Goal: Transaction & Acquisition: Obtain resource

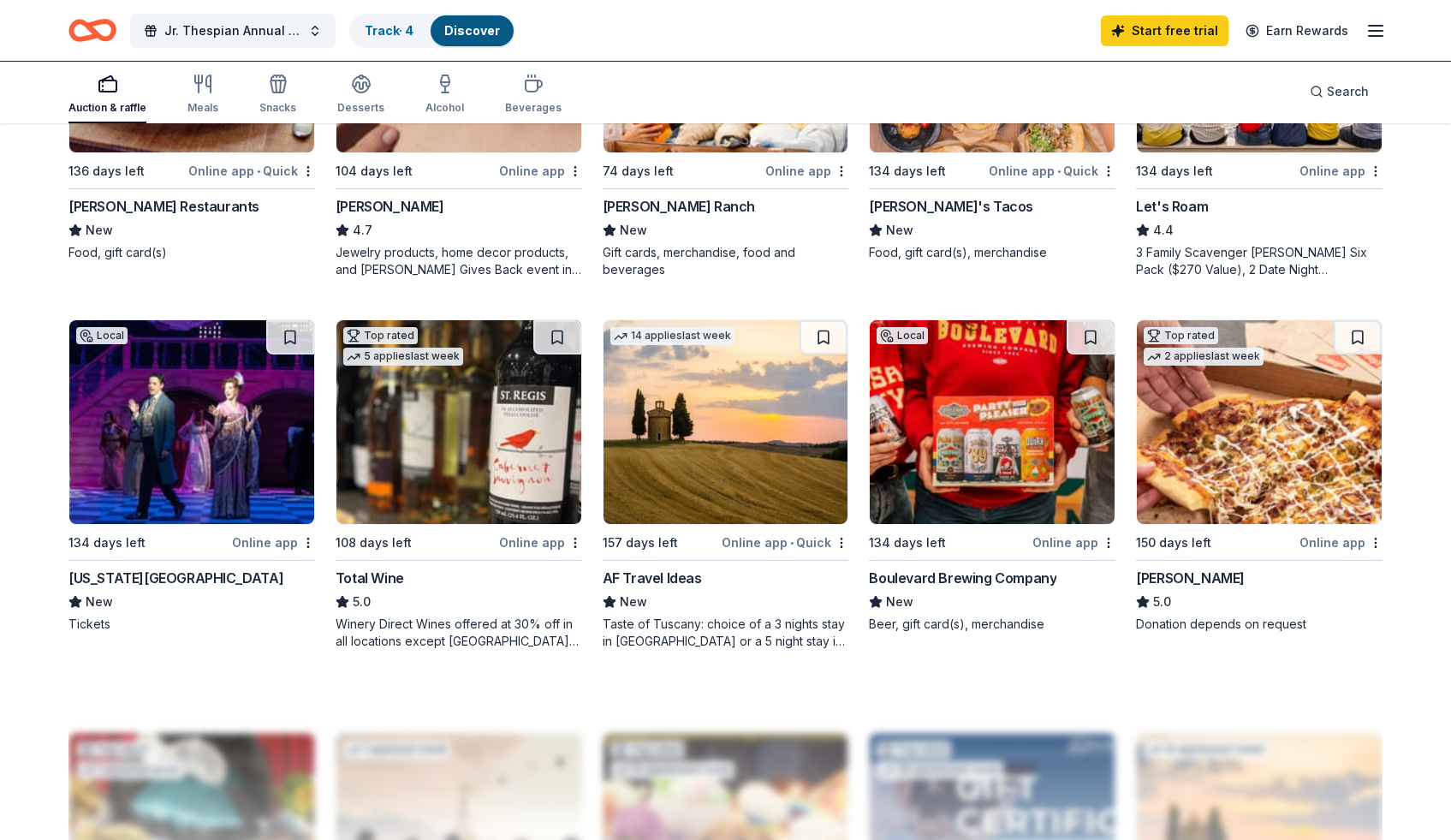
scroll to position [1124, 0]
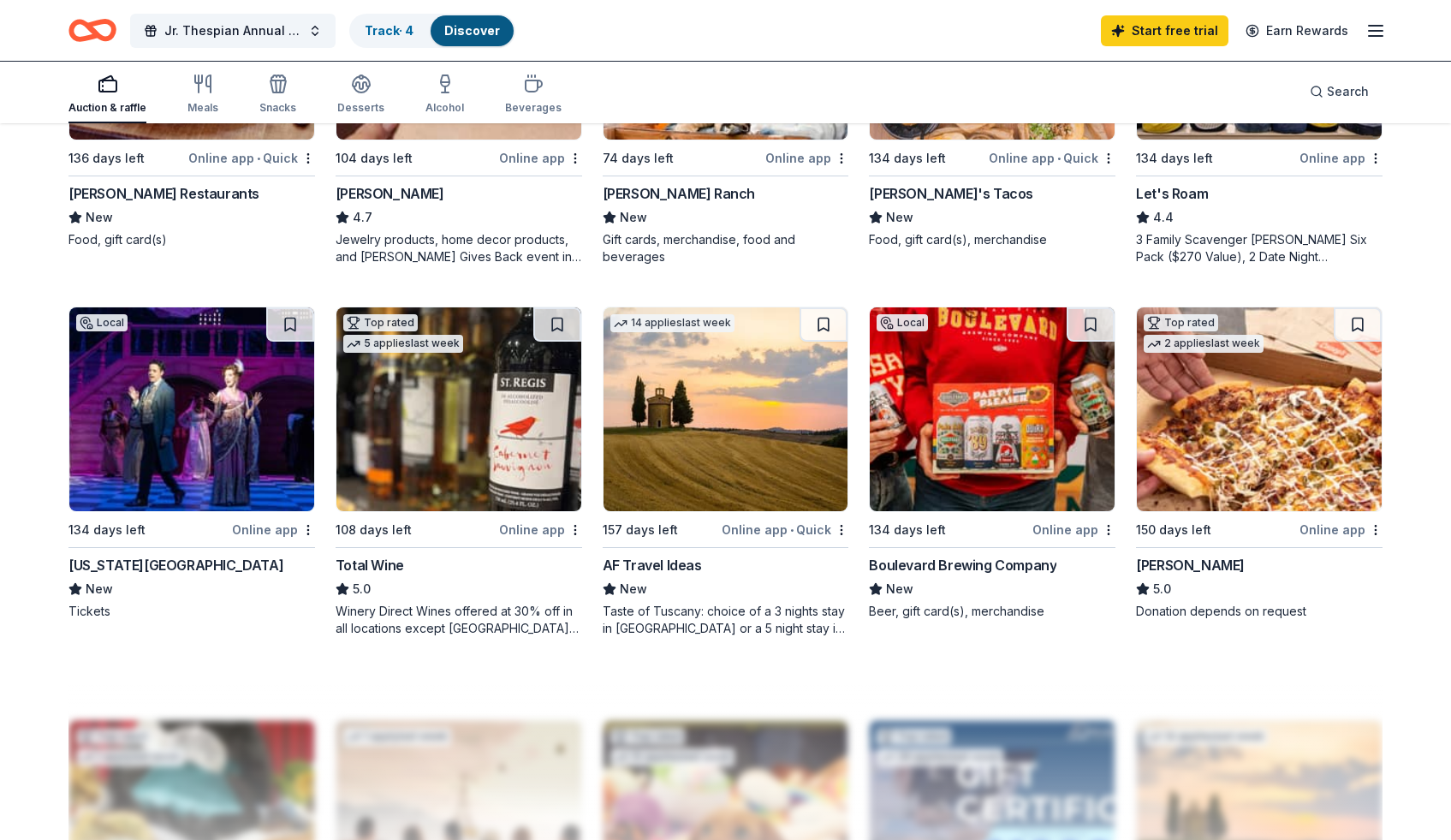
click at [161, 439] on img at bounding box center [191, 409] width 245 height 204
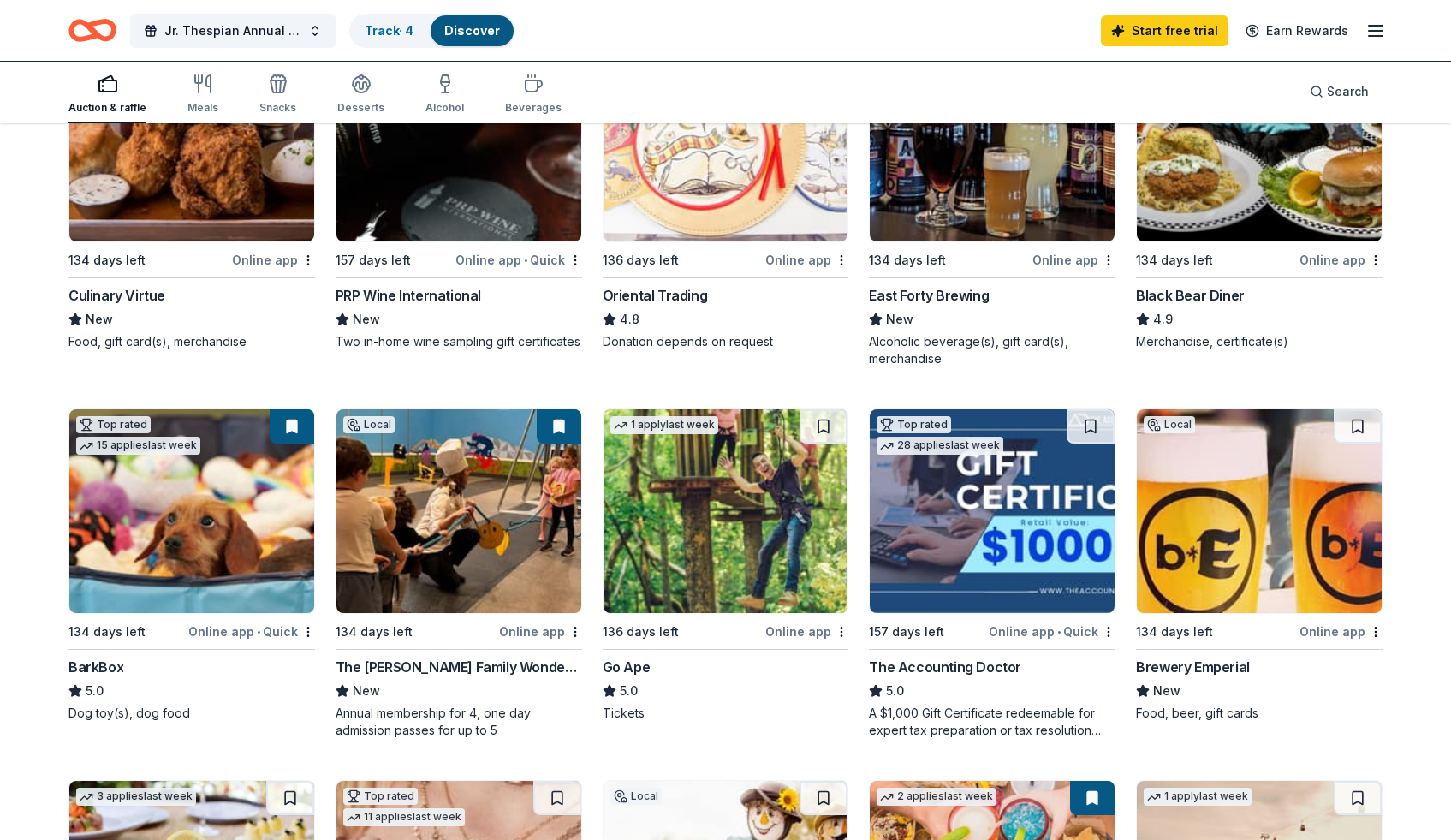
scroll to position [446, 0]
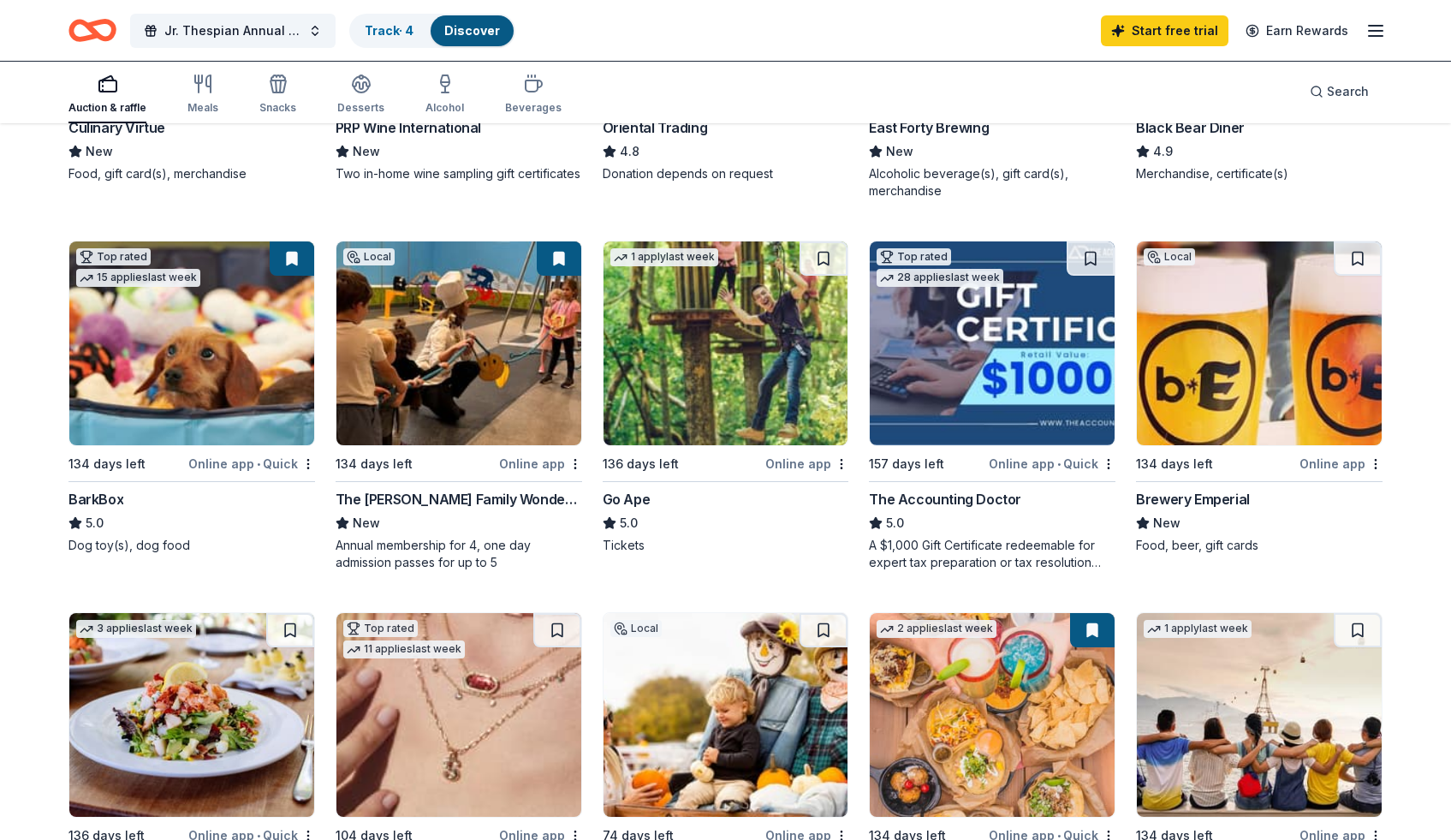
click at [733, 374] on img at bounding box center [726, 343] width 245 height 204
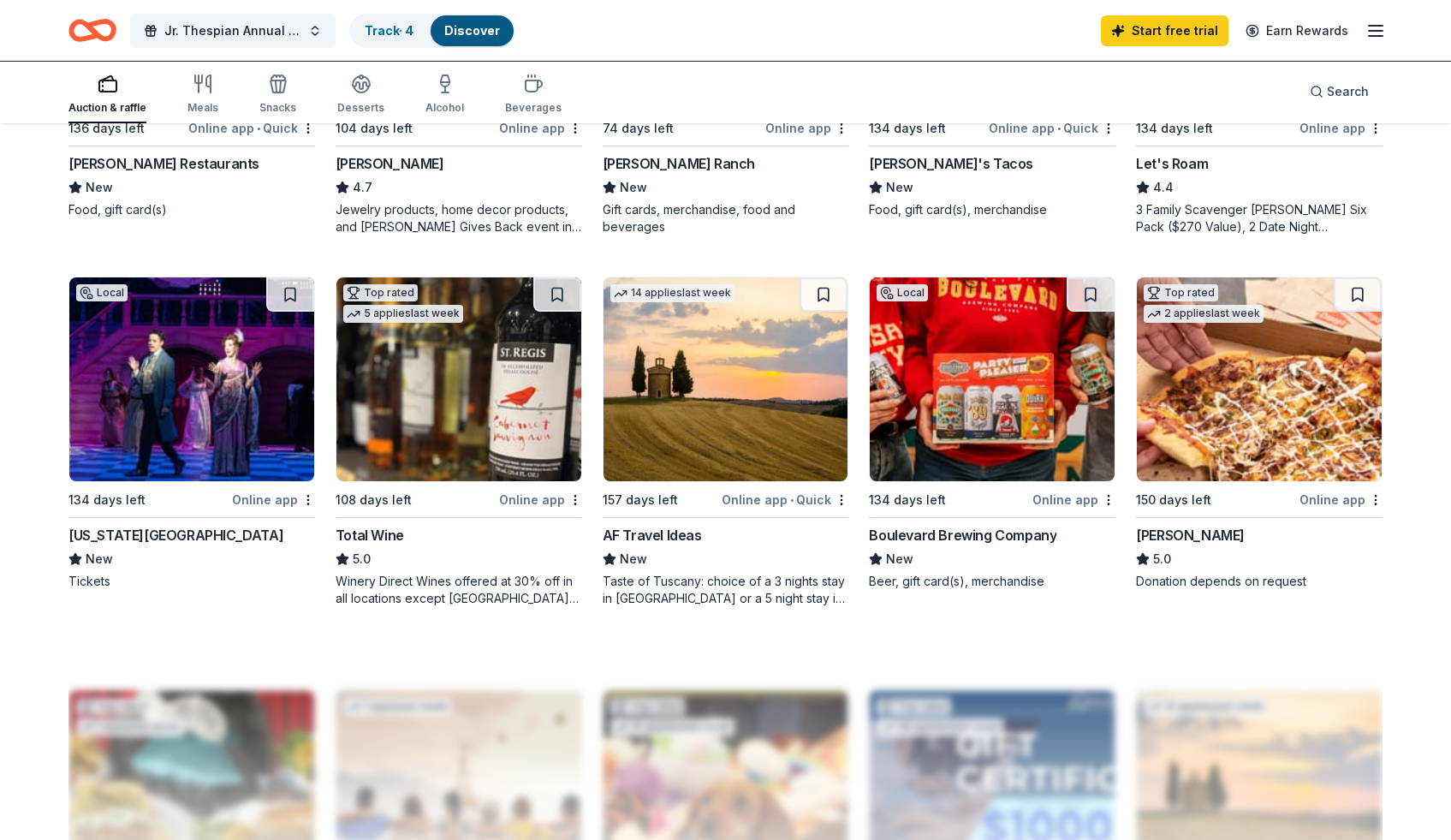
scroll to position [1160, 0]
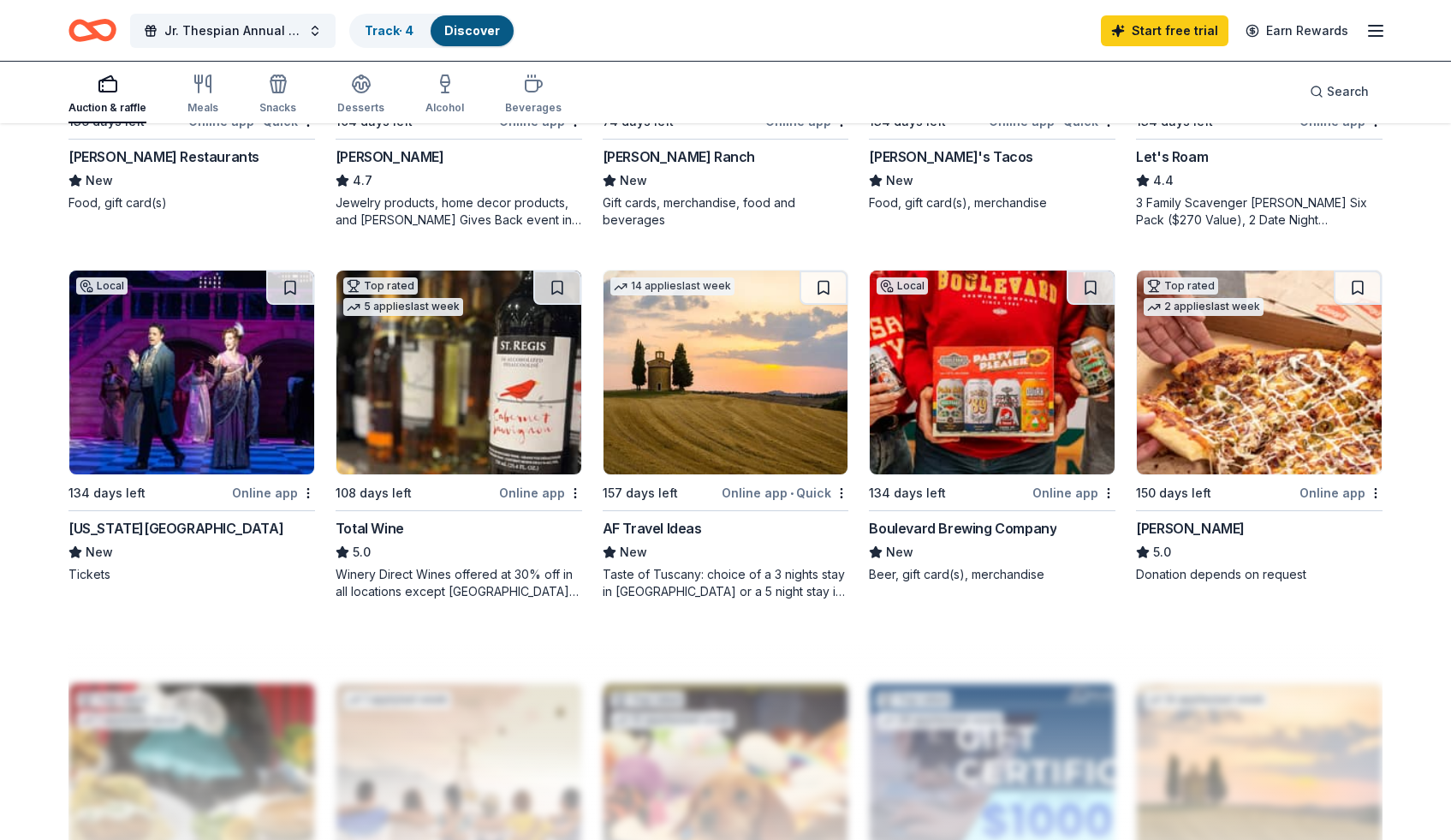
click at [1259, 352] on img at bounding box center [1259, 372] width 245 height 204
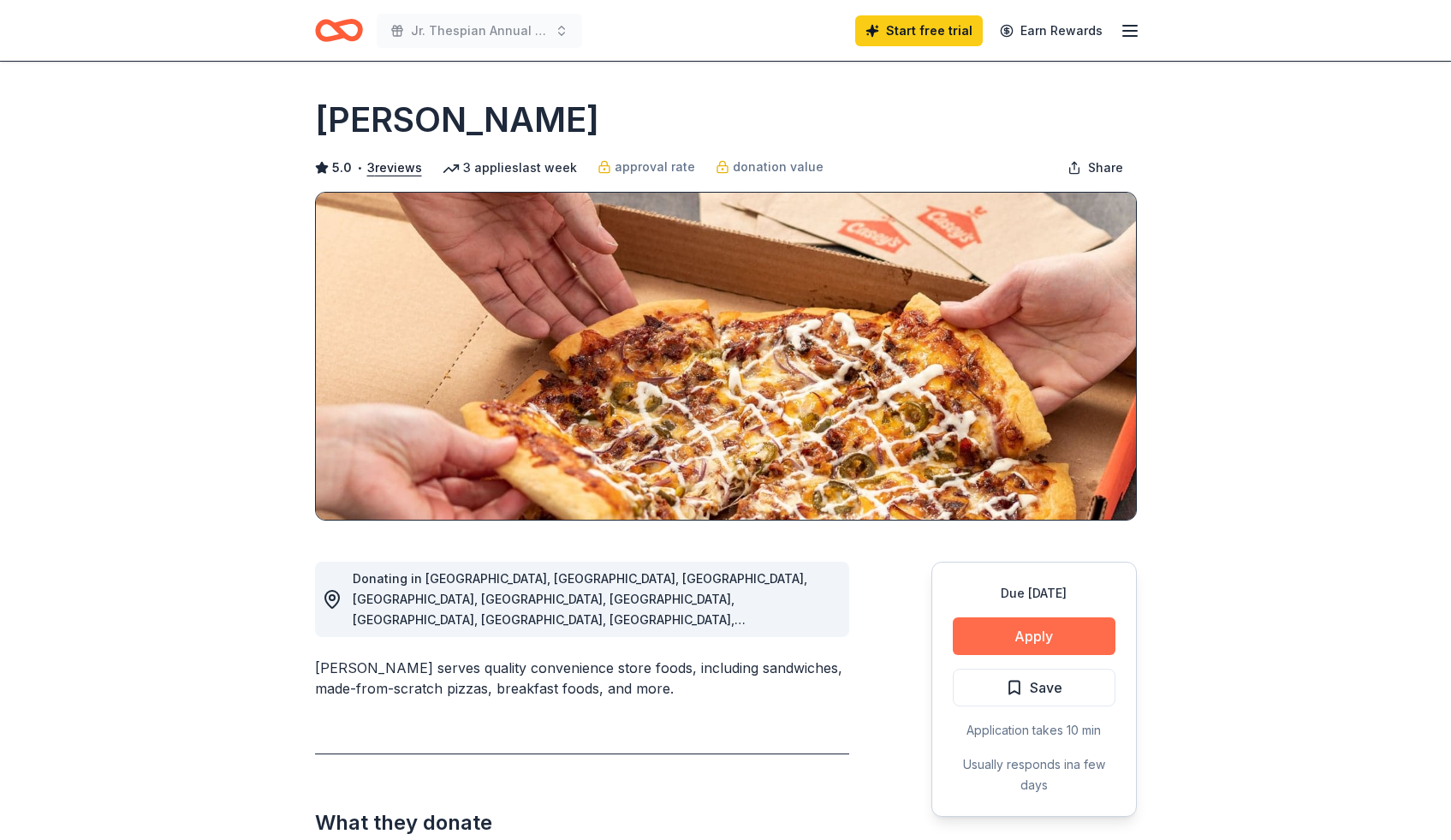
click at [1061, 633] on button "Apply" at bounding box center [1034, 635] width 162 height 38
